Goal: Task Accomplishment & Management: Manage account settings

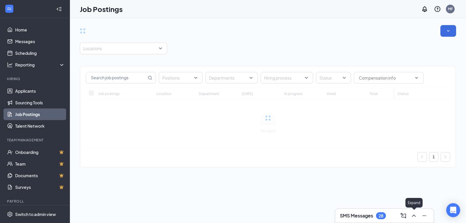
click at [412, 216] on icon "ChevronUp" at bounding box center [414, 215] width 4 height 2
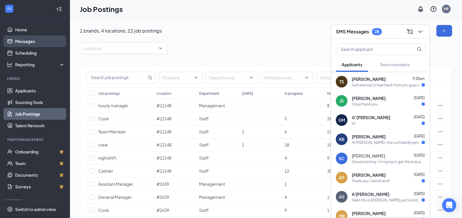
click at [36, 42] on link "Messages" at bounding box center [40, 42] width 50 height 12
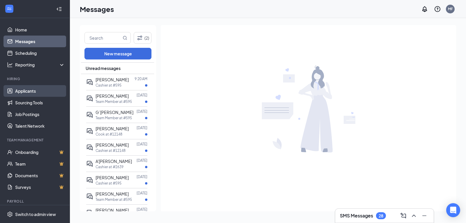
click at [36, 93] on link "Applicants" at bounding box center [40, 91] width 50 height 12
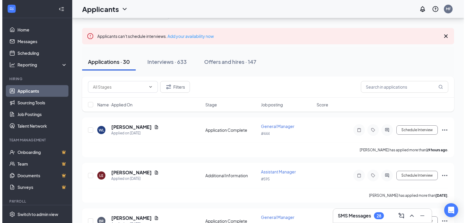
scroll to position [58, 0]
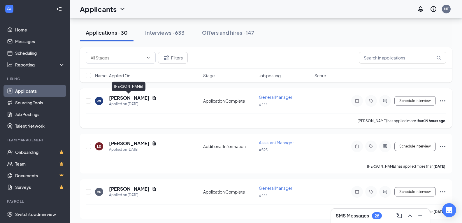
click at [123, 97] on h5 "[PERSON_NAME]" at bounding box center [129, 98] width 40 height 6
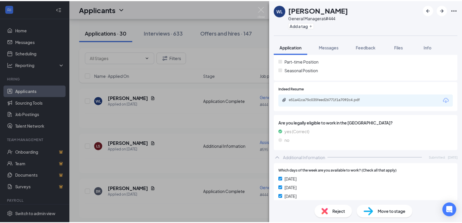
scroll to position [137, 0]
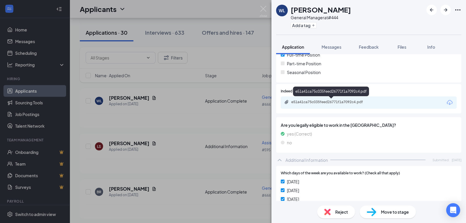
click at [350, 100] on div "e51a41ca75c035feed26771f1a7092c4.pdf" at bounding box center [332, 102] width 82 height 5
click at [266, 14] on img at bounding box center [263, 11] width 7 height 11
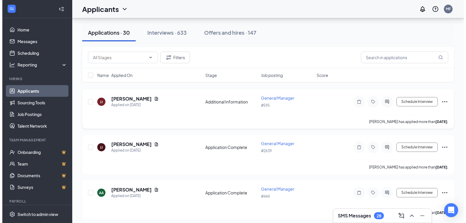
scroll to position [204, 0]
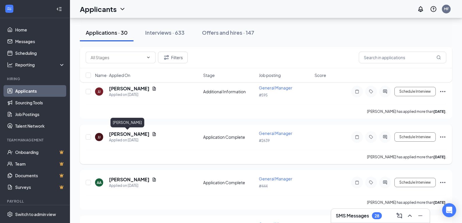
click at [114, 136] on h5 "[PERSON_NAME]" at bounding box center [129, 134] width 40 height 6
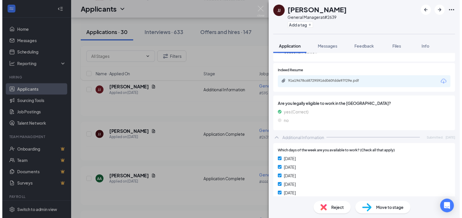
scroll to position [140, 0]
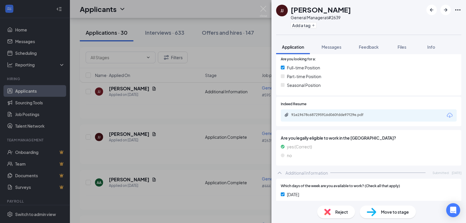
click at [328, 112] on div "91e19678c687295916d060fdde97f29e.pdf" at bounding box center [369, 115] width 176 height 12
click at [349, 119] on div "91e19678c687295916d060fdde97f29e.pdf" at bounding box center [369, 115] width 176 height 12
click at [306, 114] on div "91e19678c687295916d060fdde97f29e.pdf" at bounding box center [332, 114] width 82 height 5
click at [264, 9] on img at bounding box center [263, 11] width 7 height 11
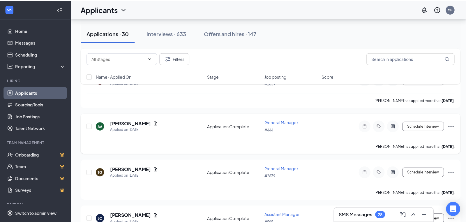
scroll to position [291, 0]
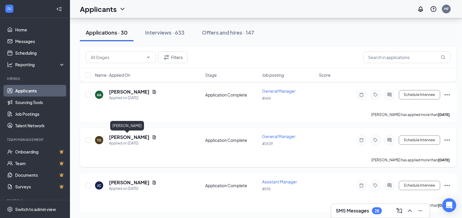
click at [120, 137] on h5 "[PERSON_NAME]" at bounding box center [129, 137] width 40 height 6
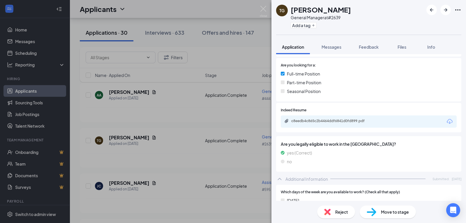
scroll to position [95, 0]
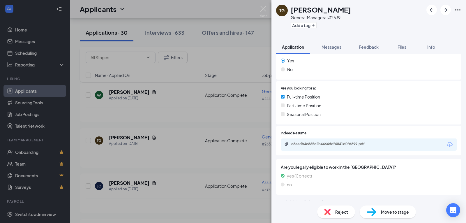
click at [366, 148] on div "c8eedb4c865c2b4464ddf6841d0fd899.pdf" at bounding box center [369, 144] width 176 height 12
click at [336, 143] on div "c8eedb4c865c2b4464ddf6841d0fd899.pdf" at bounding box center [332, 144] width 82 height 5
click at [347, 142] on div "c8eedb4c865c2b4464ddf6841d0fd899.pdf" at bounding box center [332, 144] width 82 height 5
